Goal: Task Accomplishment & Management: Complete application form

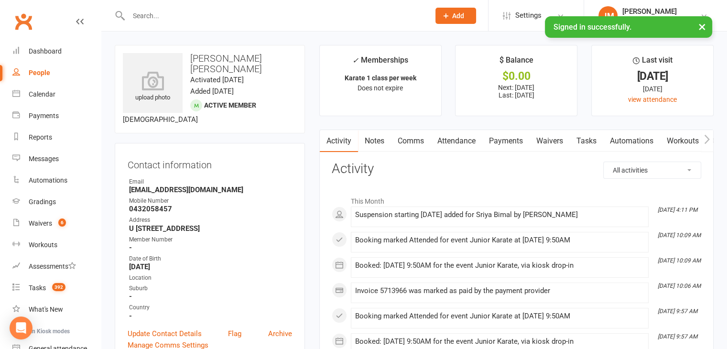
click at [172, 13] on input "text" at bounding box center [274, 15] width 297 height 13
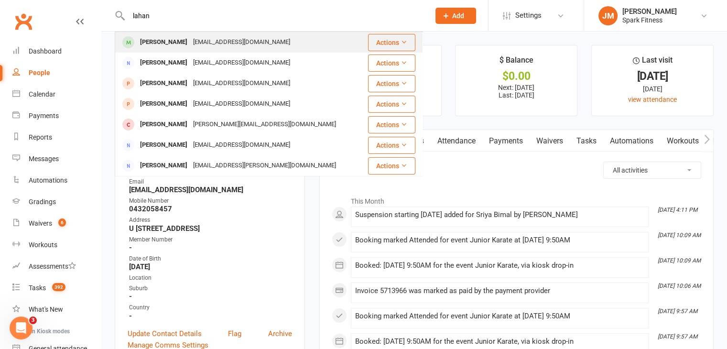
type input "lahan"
click at [214, 45] on div "dinithi_s@yahoo.com" at bounding box center [241, 42] width 103 height 14
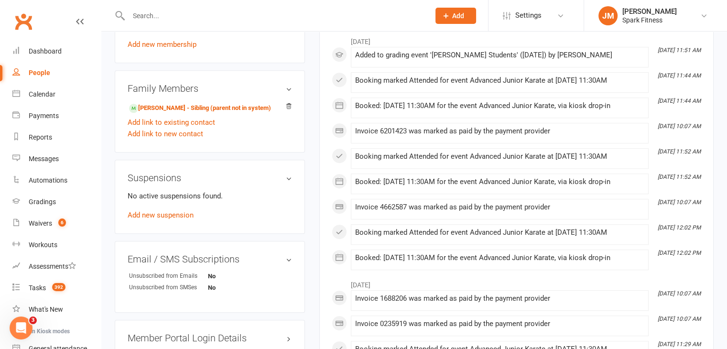
scroll to position [495, 0]
click at [159, 217] on link "Add new suspension" at bounding box center [161, 214] width 66 height 9
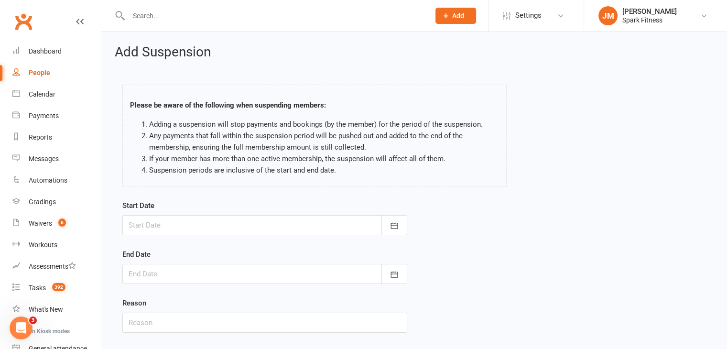
click at [263, 215] on div at bounding box center [264, 225] width 285 height 20
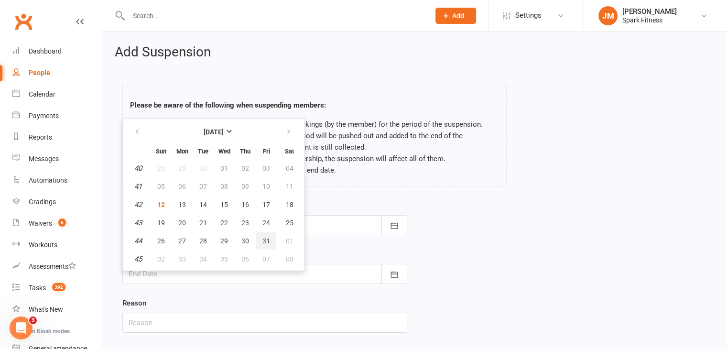
click at [263, 238] on span "31" at bounding box center [267, 241] width 8 height 8
type input "31 Oct 2025"
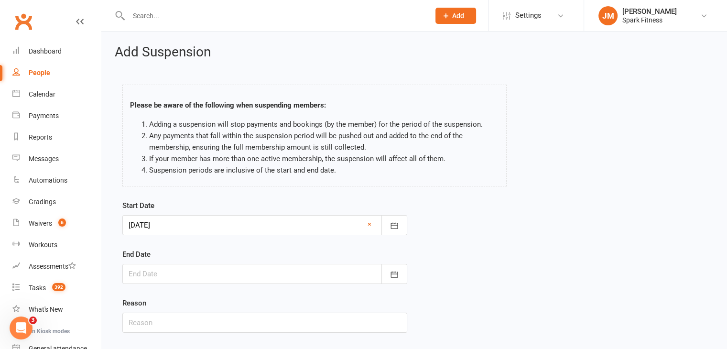
click at [170, 269] on div at bounding box center [264, 274] width 285 height 20
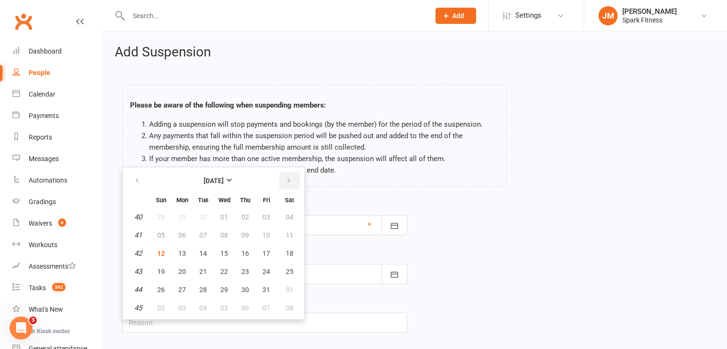
click at [286, 181] on icon "button" at bounding box center [288, 181] width 7 height 8
click at [159, 211] on button "01" at bounding box center [161, 216] width 20 height 17
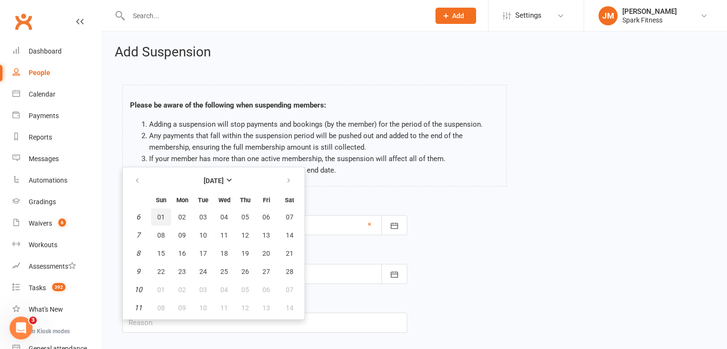
type input "01 Feb 2026"
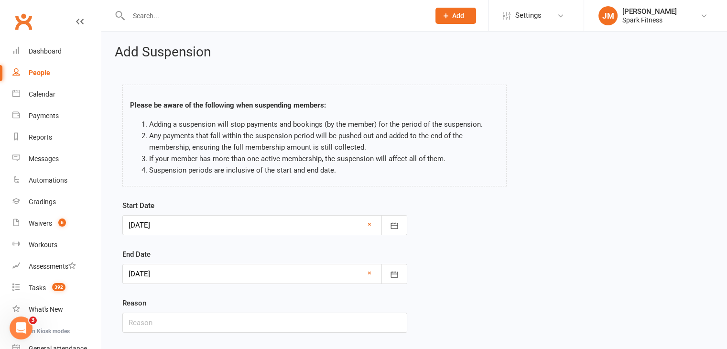
scroll to position [59, 0]
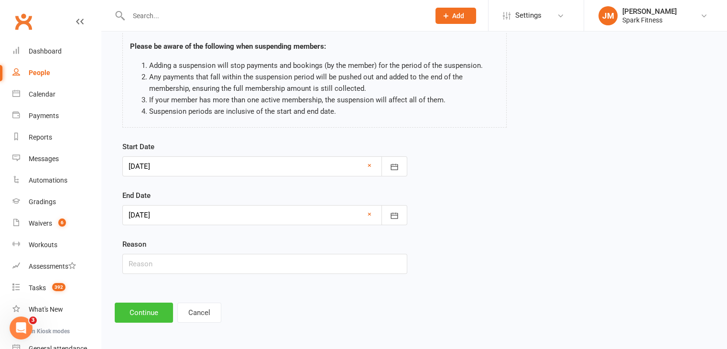
click at [134, 303] on button "Continue" at bounding box center [144, 313] width 58 height 20
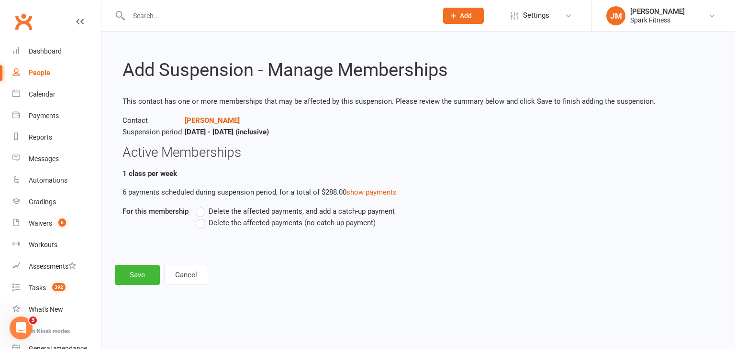
click at [221, 213] on span "Delete the affected payments, and add a catch-up payment" at bounding box center [301, 211] width 186 height 10
click at [202, 206] on input "Delete the affected payments, and add a catch-up payment" at bounding box center [199, 206] width 6 height 0
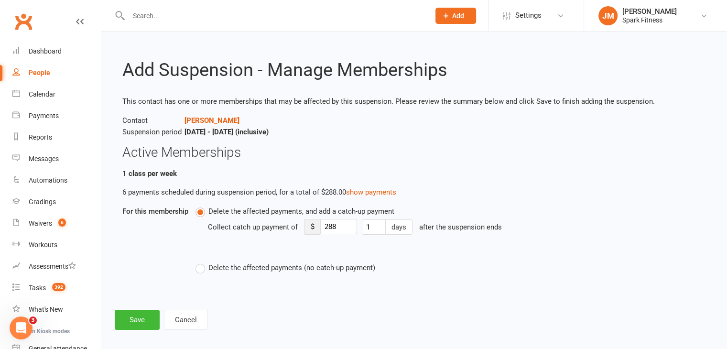
click at [206, 270] on label "Delete the affected payments (no catch-up payment)" at bounding box center [286, 267] width 180 height 11
click at [202, 262] on input "Delete the affected payments (no catch-up payment)" at bounding box center [199, 262] width 6 height 0
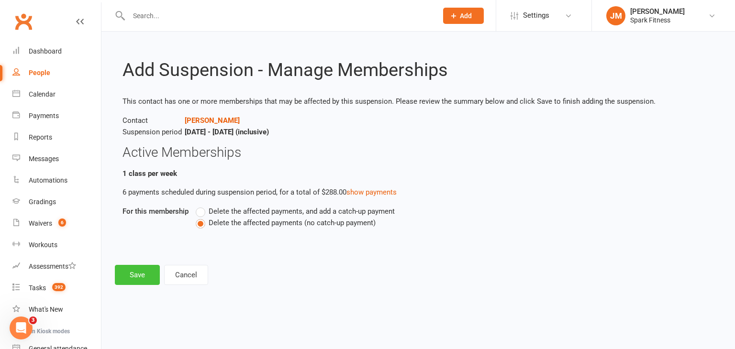
click at [126, 277] on button "Save" at bounding box center [137, 275] width 45 height 20
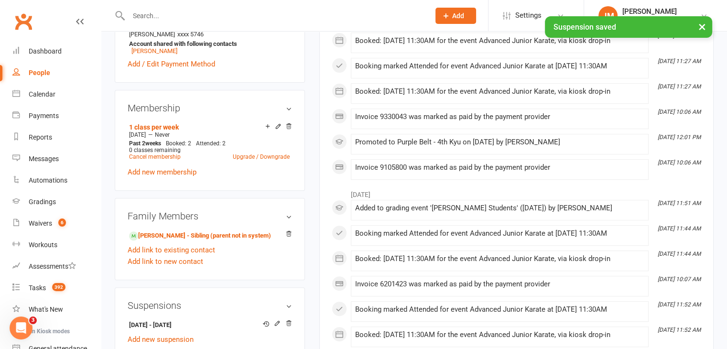
scroll to position [411, 0]
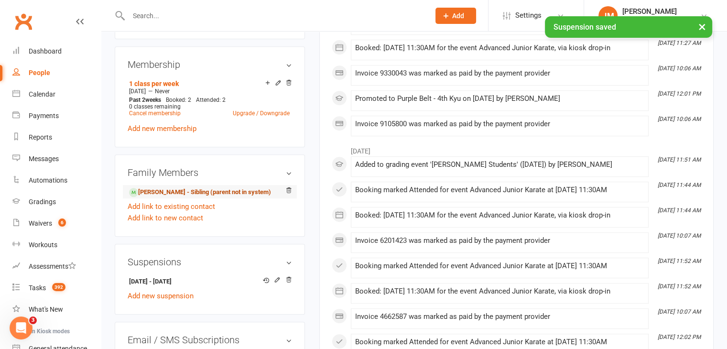
click at [216, 193] on link "Dinuli Kariyakarawana - Sibling (parent not in system)" at bounding box center [200, 192] width 142 height 10
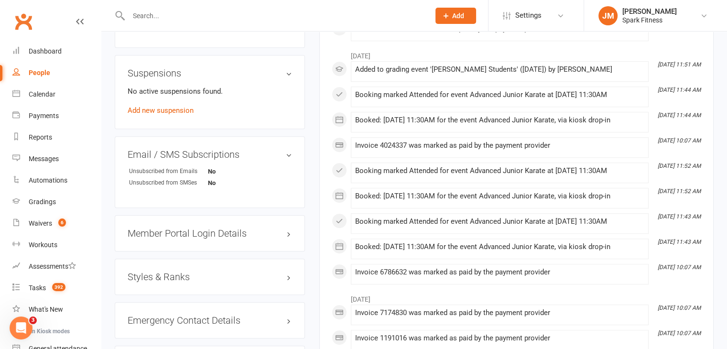
scroll to position [612, 0]
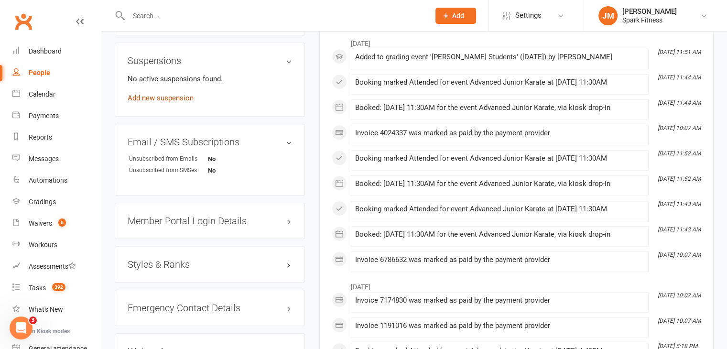
click at [161, 98] on link "Add new suspension" at bounding box center [161, 98] width 66 height 9
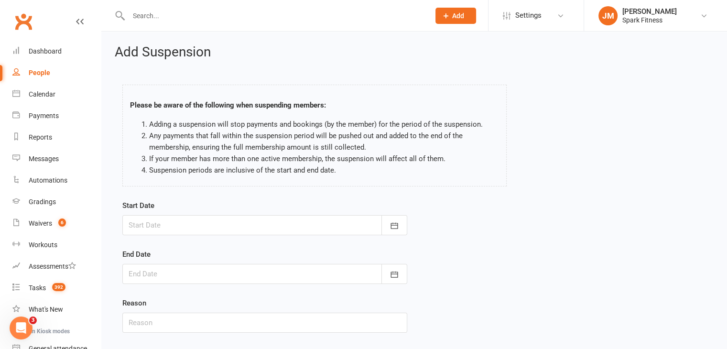
click at [332, 214] on div "Start Date October 2025 Sun Mon Tue Wed Thu Fri Sat 40 28 29 30 01 02 03 04 41 …" at bounding box center [264, 217] width 285 height 35
click at [321, 222] on div at bounding box center [264, 225] width 285 height 20
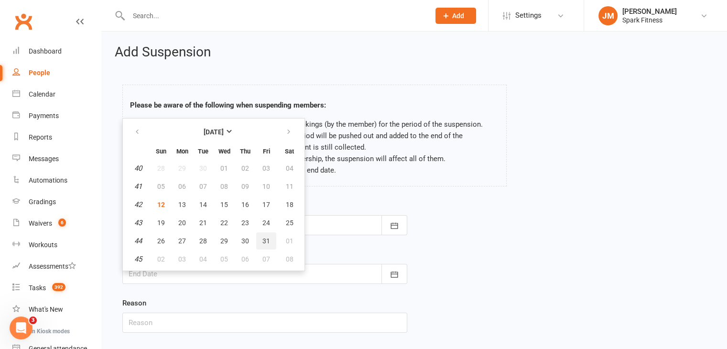
click at [263, 237] on span "31" at bounding box center [267, 241] width 8 height 8
type input "31 Oct 2025"
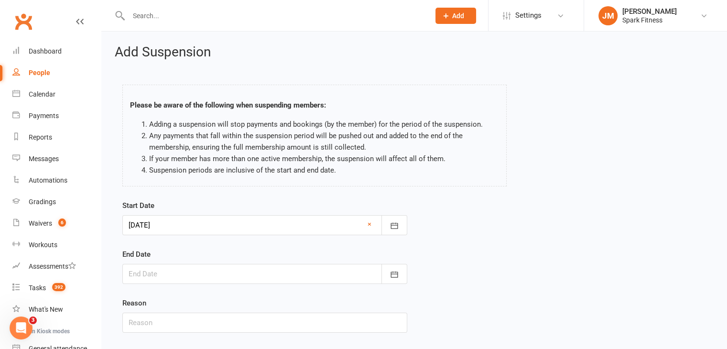
click at [186, 270] on div at bounding box center [264, 274] width 285 height 20
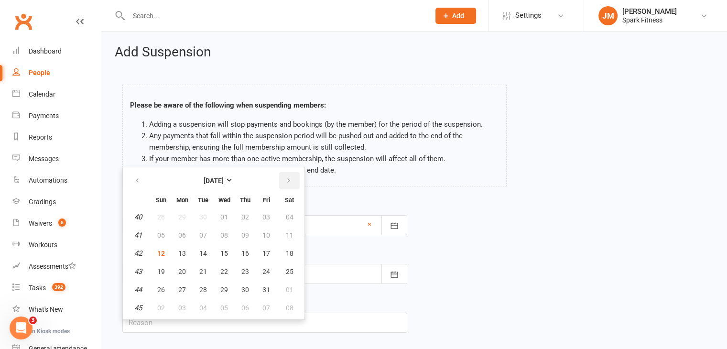
click at [287, 177] on icon "button" at bounding box center [288, 181] width 7 height 8
click at [288, 188] on th at bounding box center [289, 180] width 24 height 21
click at [289, 184] on icon "button" at bounding box center [288, 181] width 7 height 8
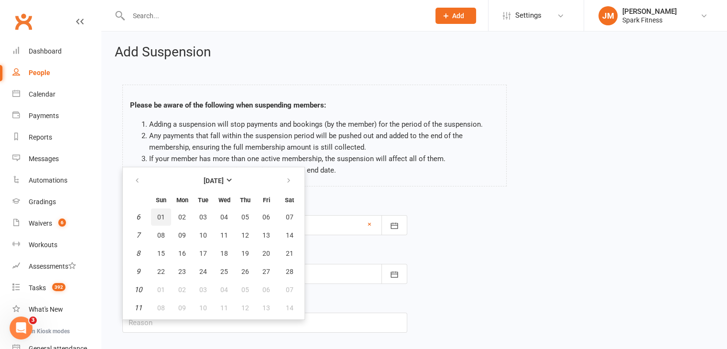
click at [159, 215] on span "01" at bounding box center [161, 217] width 8 height 8
type input "01 Feb 2026"
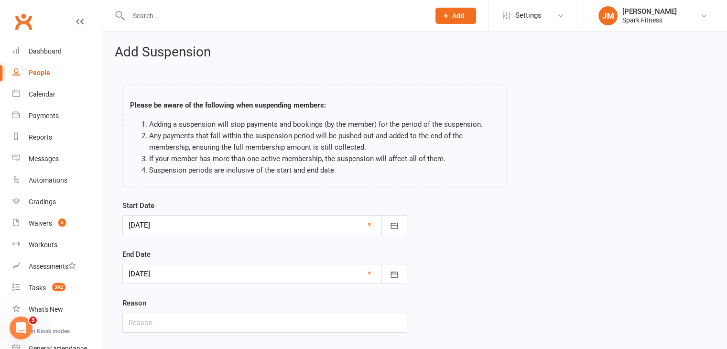
scroll to position [59, 0]
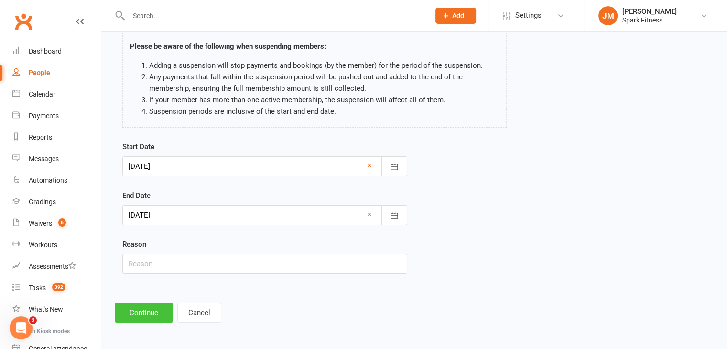
click at [128, 308] on button "Continue" at bounding box center [144, 313] width 58 height 20
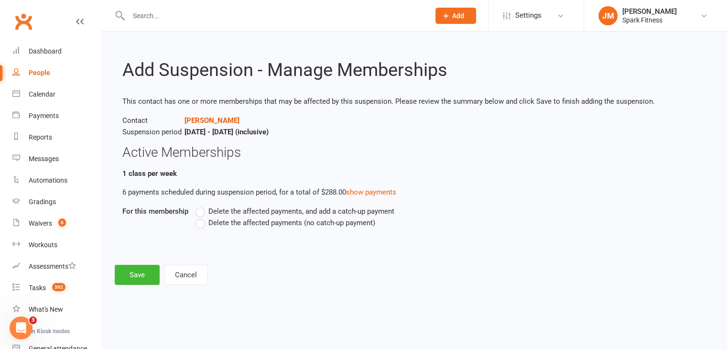
scroll to position [0, 0]
click at [255, 222] on span "Delete the affected payments (no catch-up payment)" at bounding box center [291, 222] width 167 height 10
click at [202, 217] on input "Delete the affected payments (no catch-up payment)" at bounding box center [199, 217] width 6 height 0
click at [138, 272] on button "Save" at bounding box center [137, 275] width 45 height 20
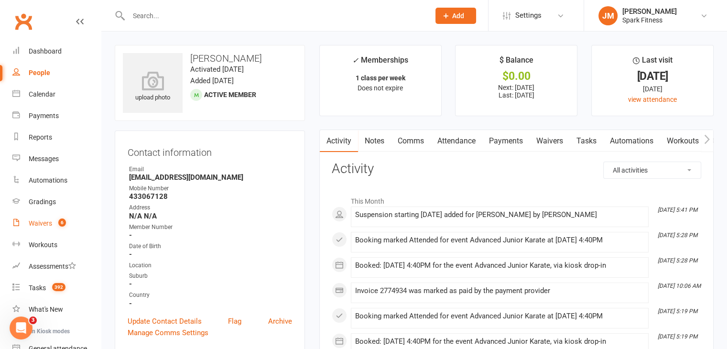
click at [50, 219] on div "Waivers" at bounding box center [40, 223] width 23 height 8
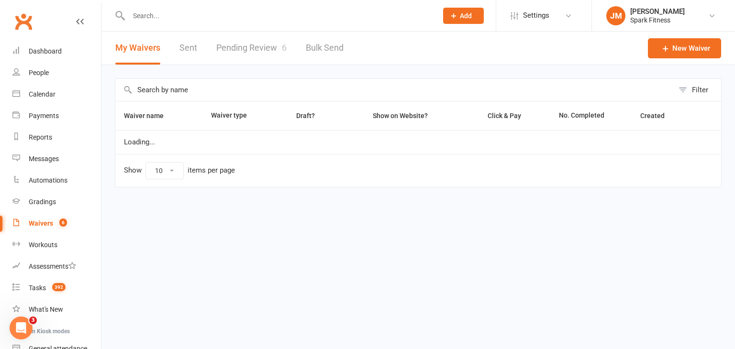
click at [268, 55] on link "Pending Review 6" at bounding box center [251, 48] width 70 height 33
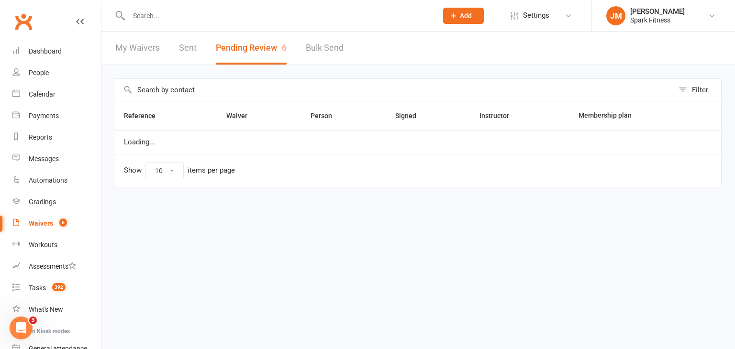
select select "50"
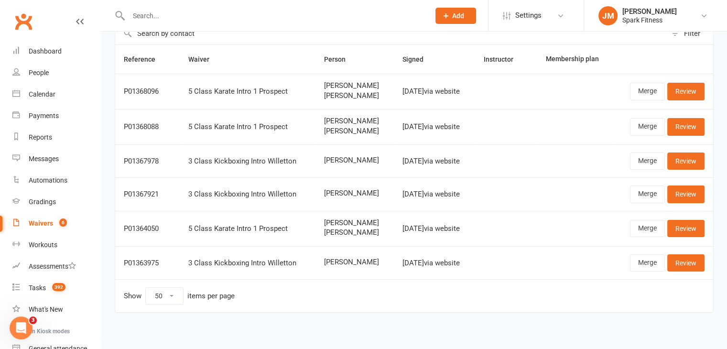
scroll to position [59, 0]
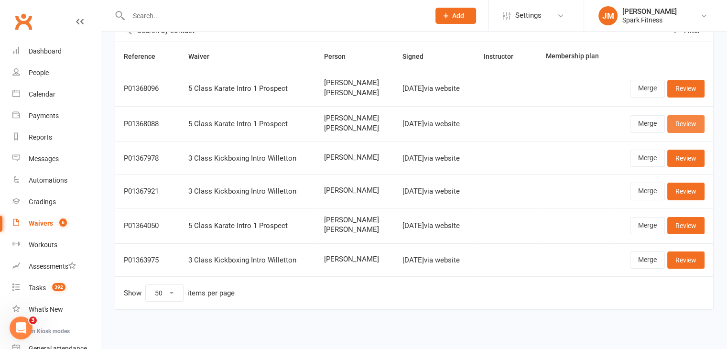
click at [677, 126] on link "Review" at bounding box center [686, 123] width 37 height 17
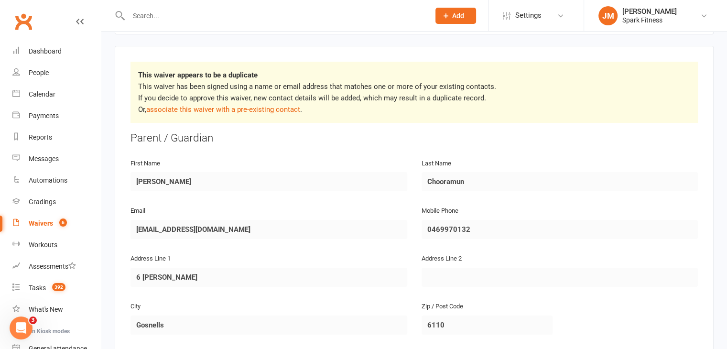
scroll to position [132, 0]
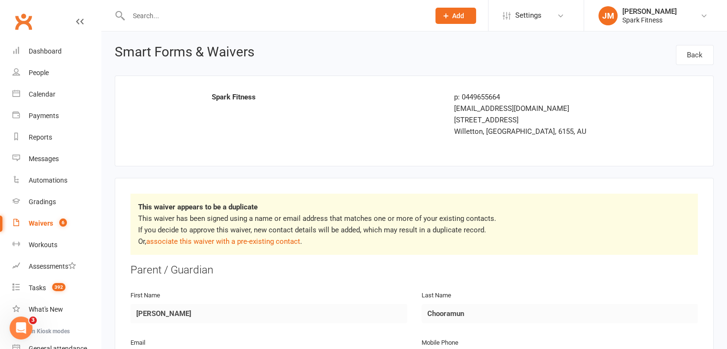
click at [168, 19] on input "text" at bounding box center [274, 15] width 297 height 13
paste input "[EMAIL_ADDRESS][DOMAIN_NAME]"
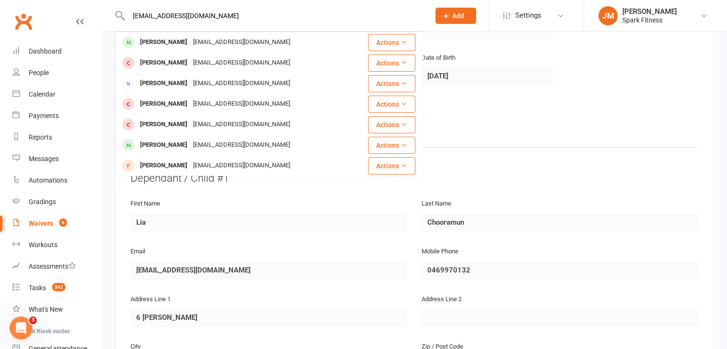
scroll to position [428, 0]
type input "[EMAIL_ADDRESS][DOMAIN_NAME]"
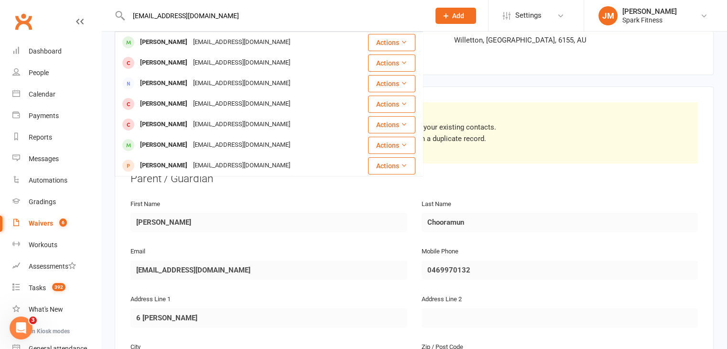
scroll to position [89, 0]
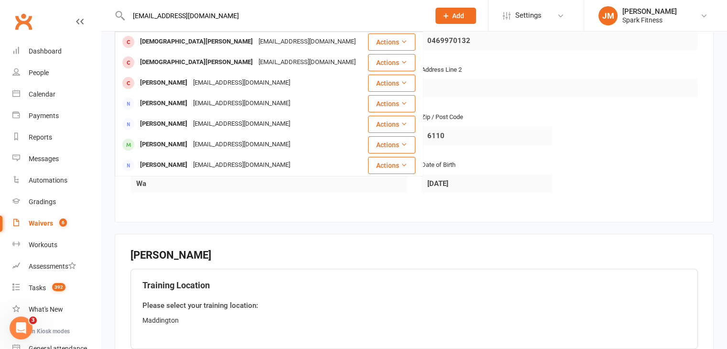
scroll to position [872, 0]
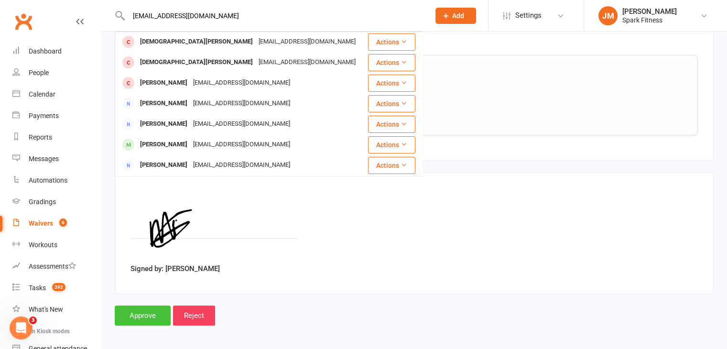
click at [153, 310] on input "Approve" at bounding box center [143, 316] width 56 height 20
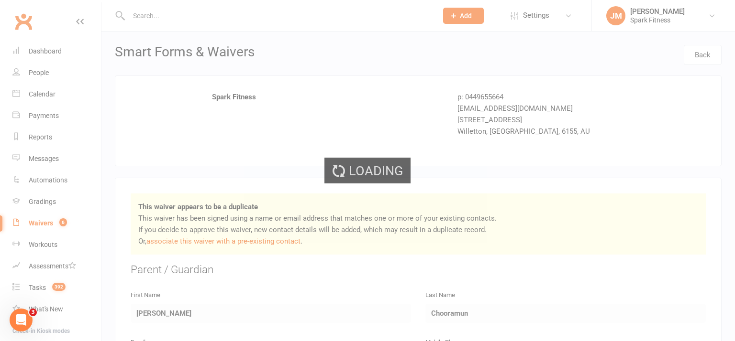
select select "50"
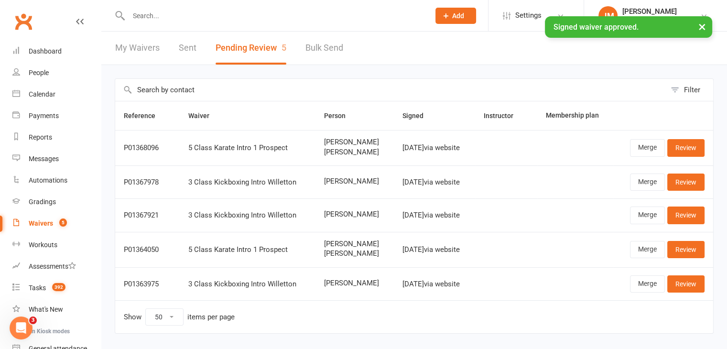
click at [156, 16] on div "× Signed waiver approved." at bounding box center [357, 16] width 715 height 0
click at [164, 15] on input "text" at bounding box center [274, 15] width 297 height 13
paste input "Mangesh"
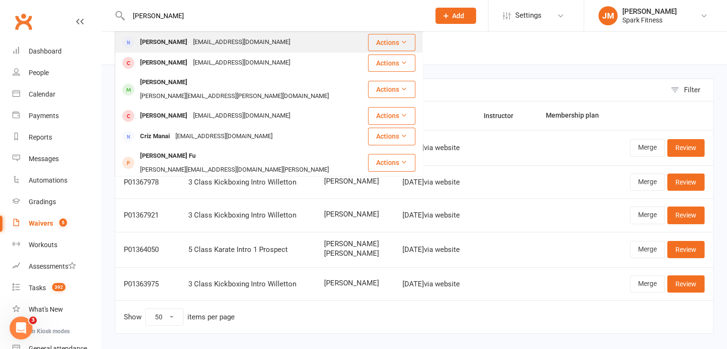
type input "Mangesh"
click at [266, 40] on div "[EMAIL_ADDRESS][DOMAIN_NAME]" at bounding box center [241, 42] width 103 height 14
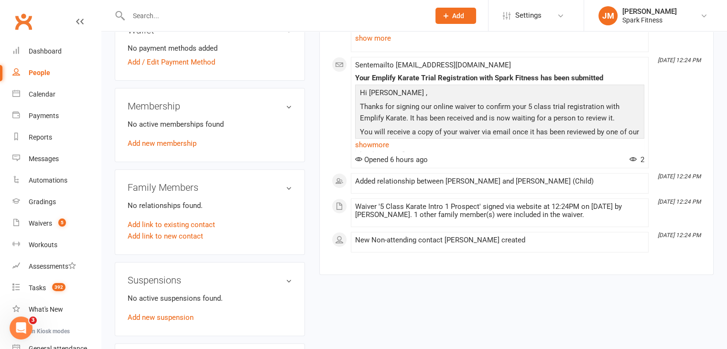
scroll to position [351, 0]
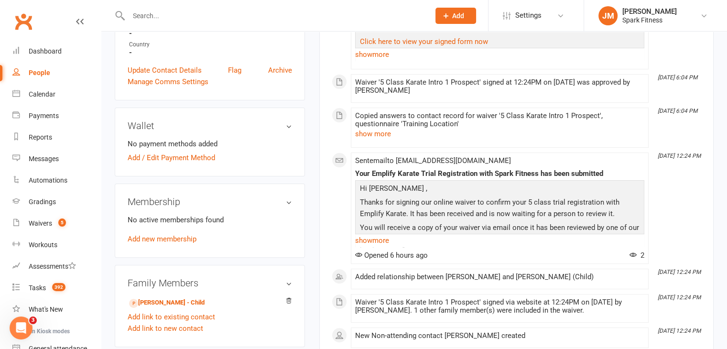
scroll to position [332, 0]
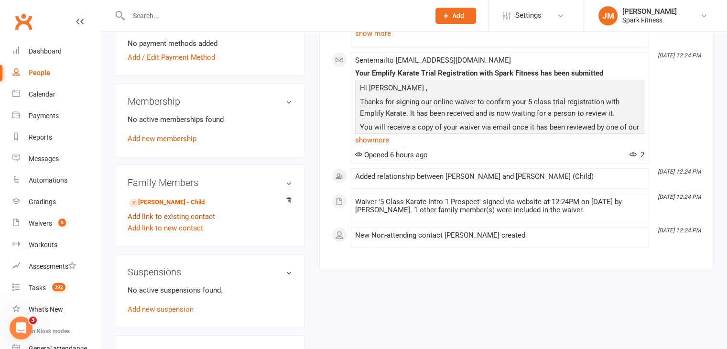
click at [185, 218] on link "Add link to existing contact" at bounding box center [172, 216] width 88 height 11
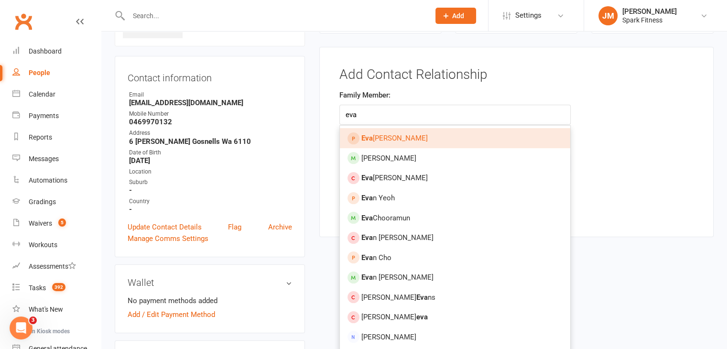
scroll to position [97, 0]
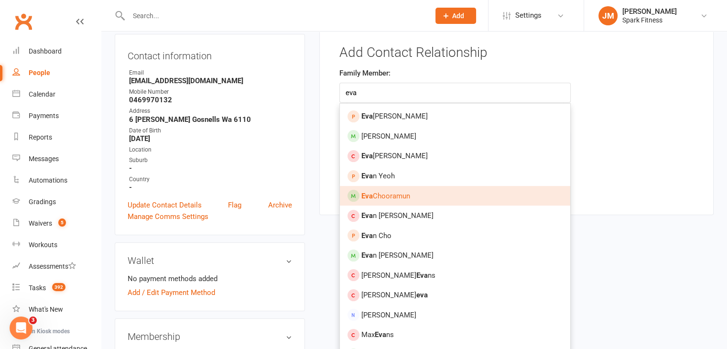
type input "eva"
click at [396, 193] on span "Eva Chooramun" at bounding box center [386, 196] width 49 height 9
type input "Eva Chooramun"
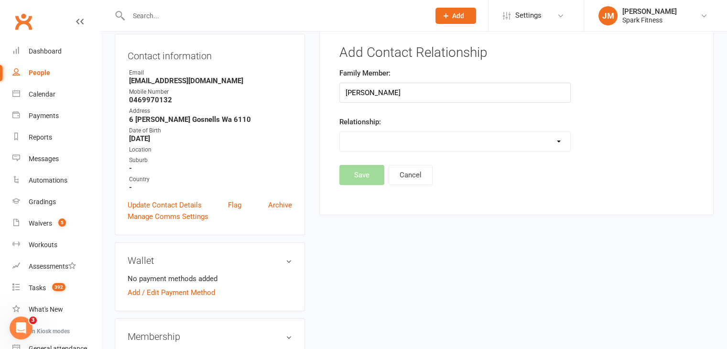
click at [367, 145] on select "Parent / Guardian Child Sibling (parent not in system) Spouse / Partner Cousin …" at bounding box center [455, 141] width 230 height 19
click at [340, 132] on select "Parent / Guardian Child Sibling (parent not in system) Spouse / Partner Cousin …" at bounding box center [455, 141] width 230 height 19
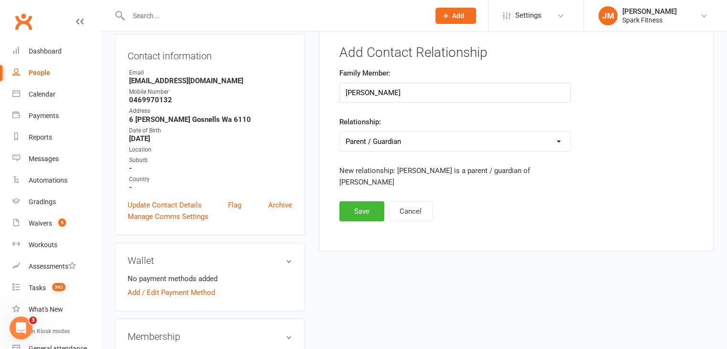
click at [425, 135] on select "Parent / Guardian Child Sibling (parent not in system) Spouse / Partner Cousin …" at bounding box center [455, 141] width 230 height 19
select select "1"
click at [340, 132] on select "Parent / Guardian Child Sibling (parent not in system) Spouse / Partner Cousin …" at bounding box center [455, 141] width 230 height 19
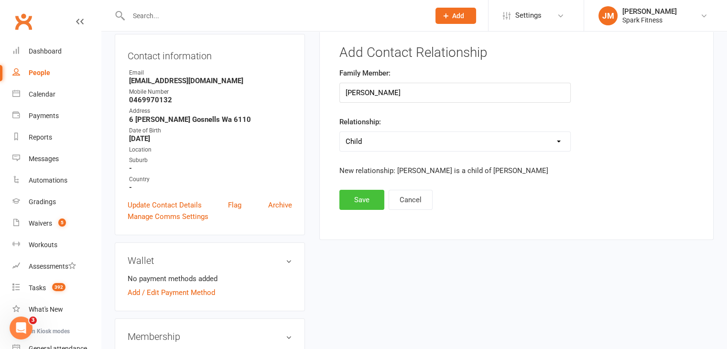
click at [354, 197] on button "Save" at bounding box center [362, 200] width 45 height 20
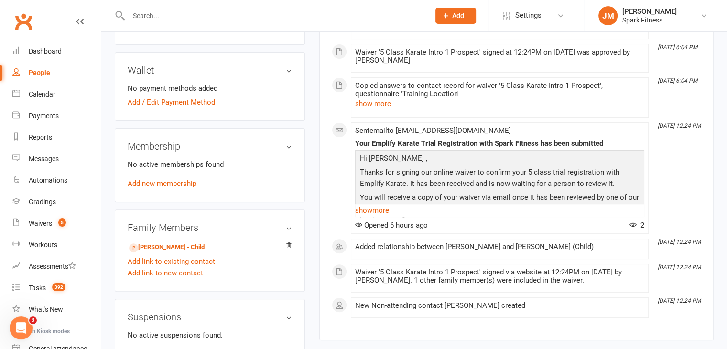
scroll to position [288, 0]
click at [160, 244] on link "[PERSON_NAME] - Child" at bounding box center [167, 246] width 76 height 10
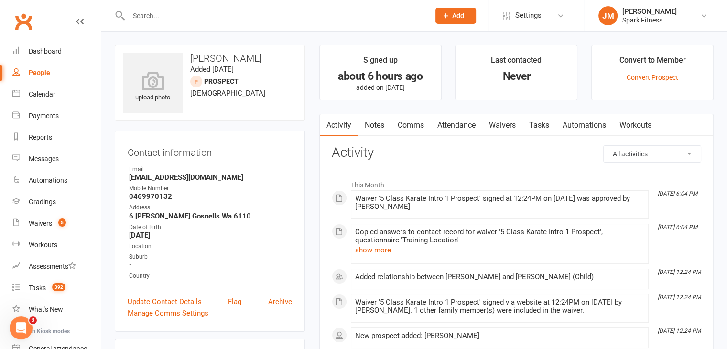
click at [456, 131] on link "Attendance" at bounding box center [457, 125] width 52 height 22
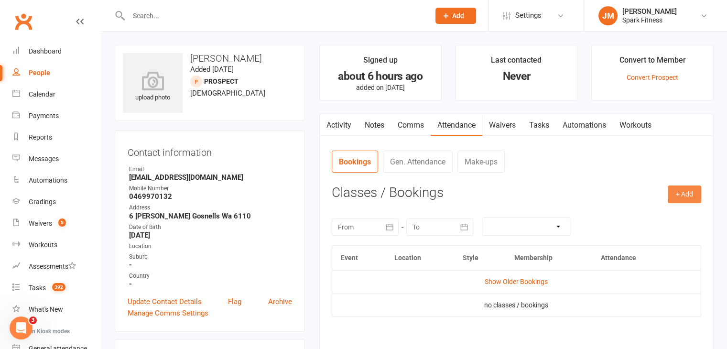
click at [691, 197] on button "+ Add" at bounding box center [684, 194] width 33 height 17
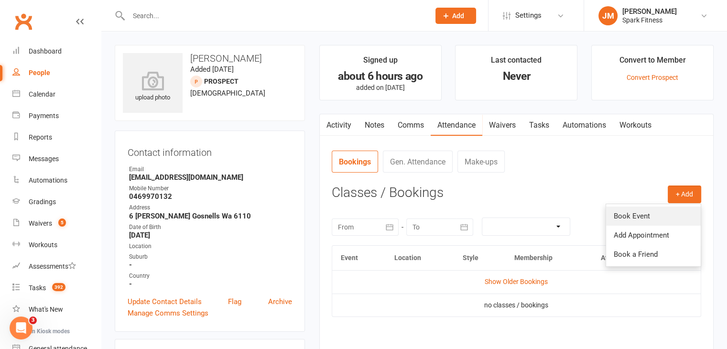
click at [633, 216] on link "Book Event" at bounding box center [653, 216] width 95 height 19
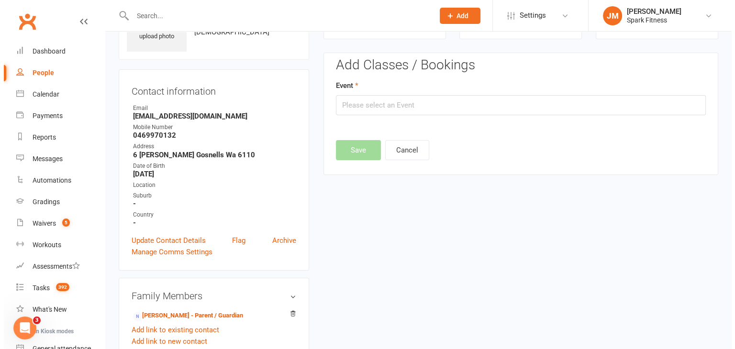
scroll to position [66, 0]
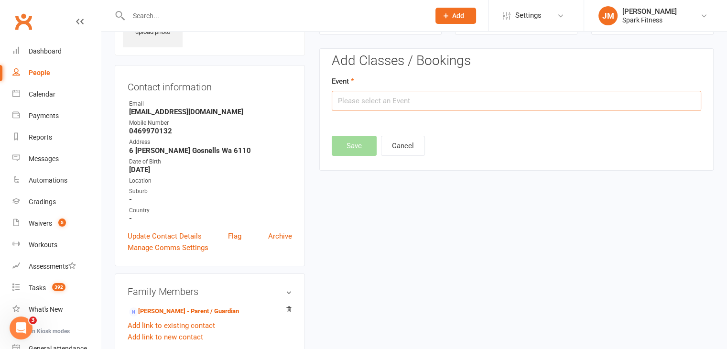
click at [417, 101] on input "text" at bounding box center [517, 101] width 370 height 20
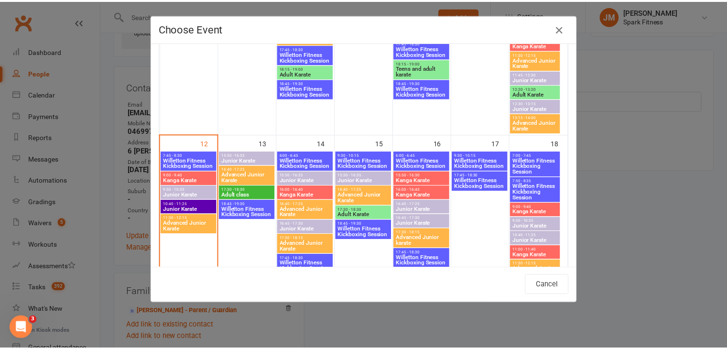
scroll to position [394, 0]
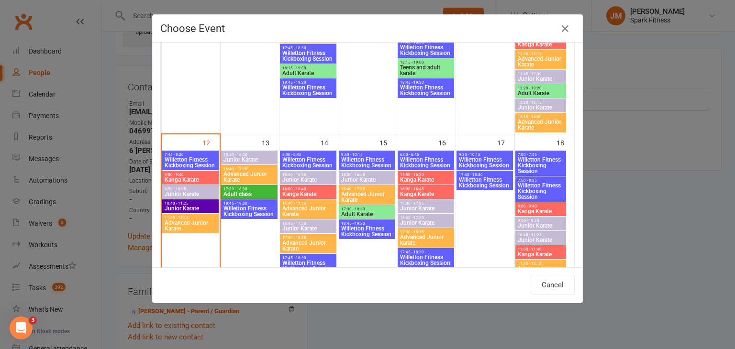
click at [421, 189] on span "16:00 - 16:45" at bounding box center [425, 189] width 53 height 4
type input "Kanga Karate - [DATE] 4:00:00 PM"
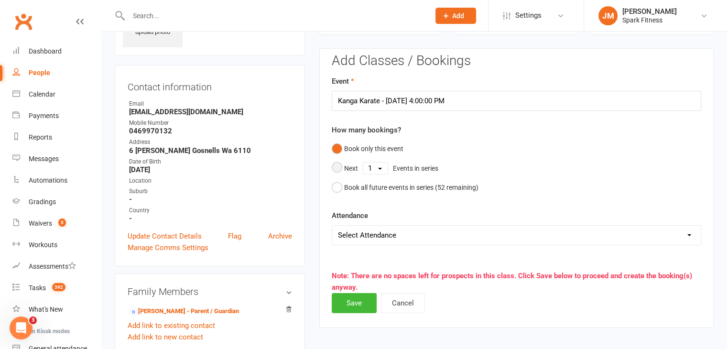
click at [373, 165] on select "1 2 3 4 5 6 7 8 9 10 11 12 13 14 15 16 17 18 19 20 21 22 23 24 25 26 27 28 29 3…" at bounding box center [375, 168] width 24 height 11
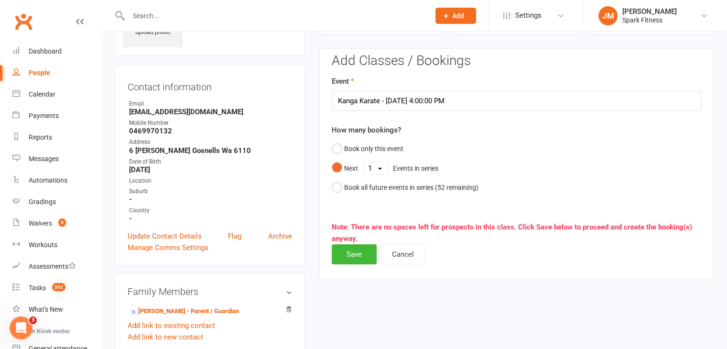
select select "5"
click at [363, 163] on select "1 2 3 4 5 6 7 8 9 10 11 12 13 14 15 16 17 18 19 20 21 22 23 24 25 26 27 28 29 3…" at bounding box center [375, 168] width 24 height 11
click at [355, 251] on button "Save" at bounding box center [354, 254] width 45 height 20
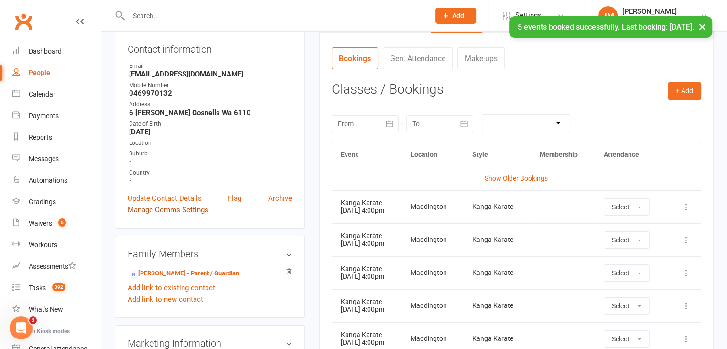
scroll to position [107, 0]
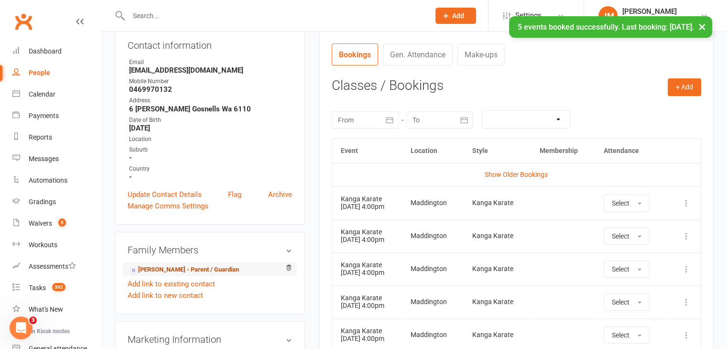
click at [167, 268] on link "[PERSON_NAME] - Parent / Guardian" at bounding box center [184, 270] width 110 height 10
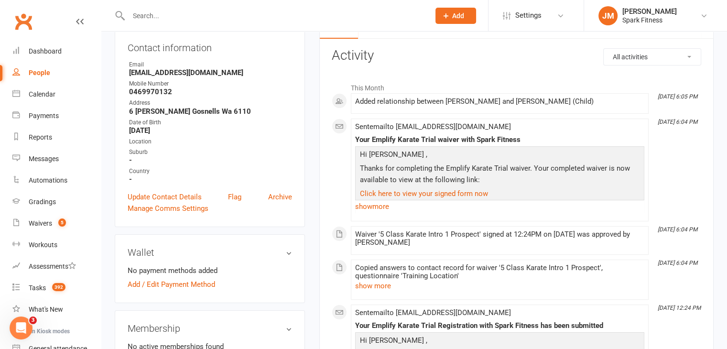
scroll to position [97, 0]
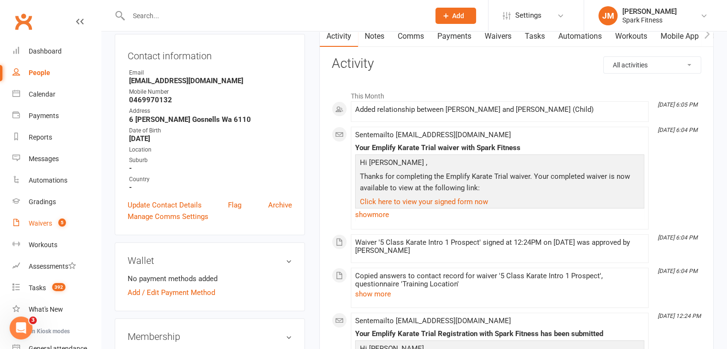
click at [52, 219] on link "Waivers 5" at bounding box center [56, 224] width 88 height 22
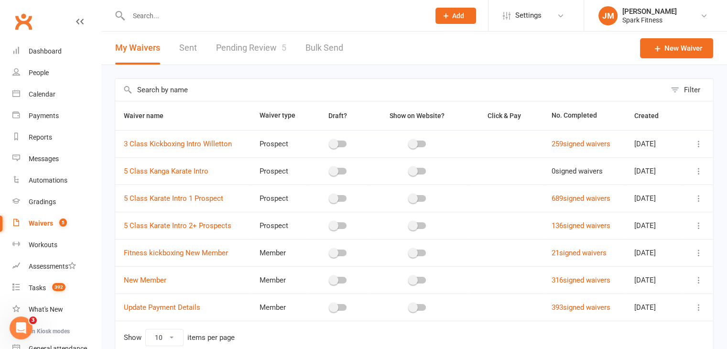
click at [256, 55] on link "Pending Review 5" at bounding box center [251, 48] width 70 height 33
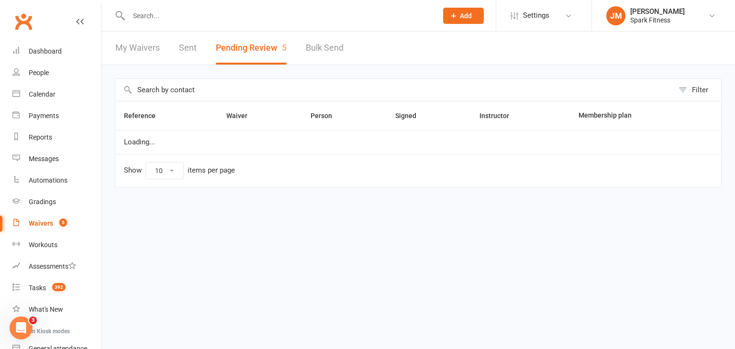
select select "50"
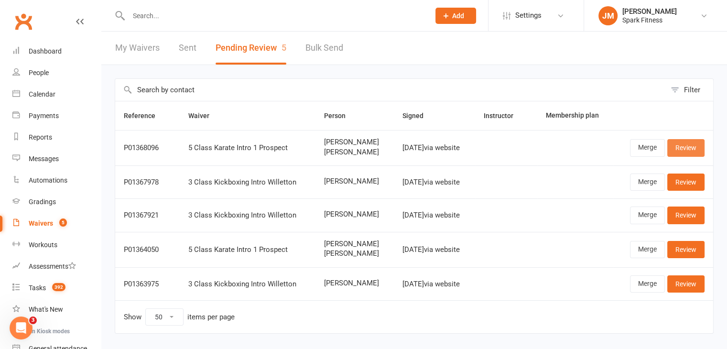
click at [679, 150] on link "Review" at bounding box center [686, 147] width 37 height 17
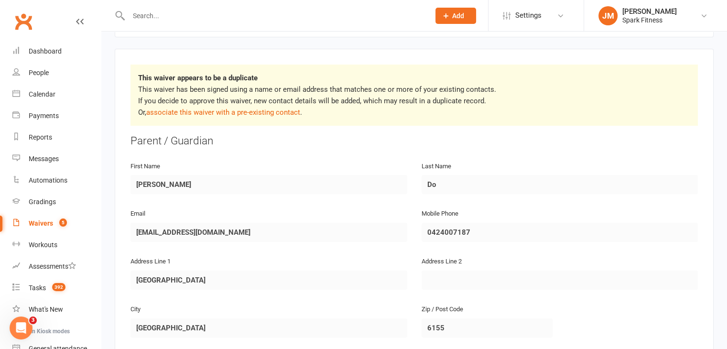
scroll to position [174, 0]
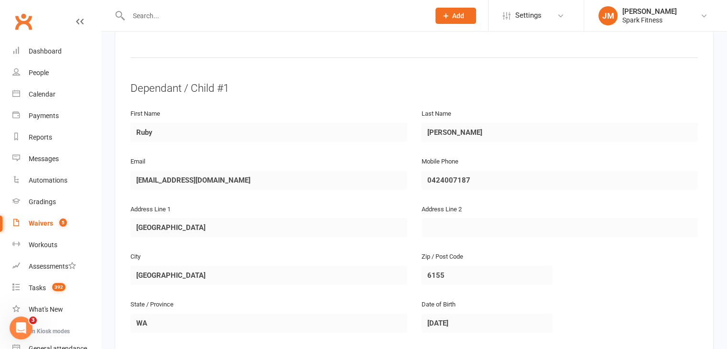
scroll to position [560, 0]
